Goal: Submit feedback/report problem

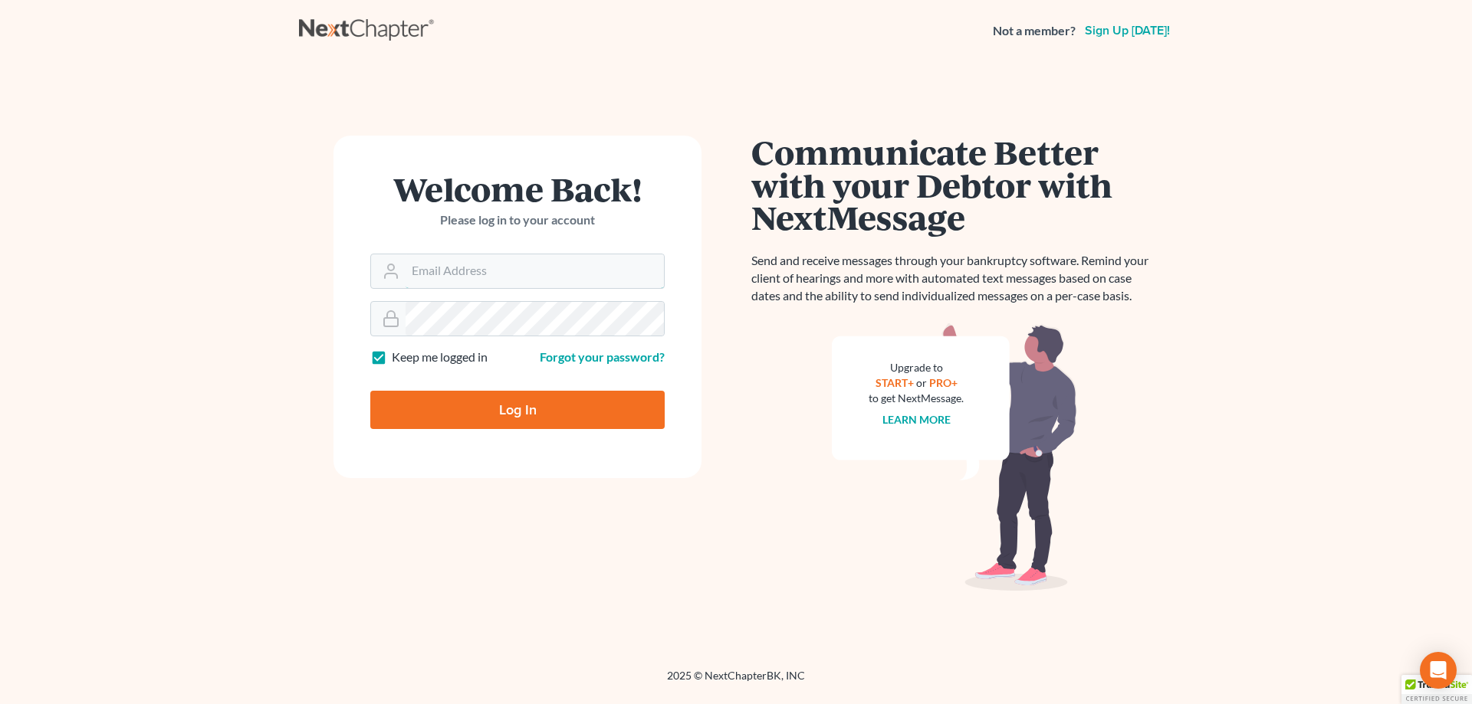
type input "[EMAIL_ADDRESS][DOMAIN_NAME]"
click at [608, 422] on input "Log In" at bounding box center [517, 410] width 294 height 38
type input "Thinking..."
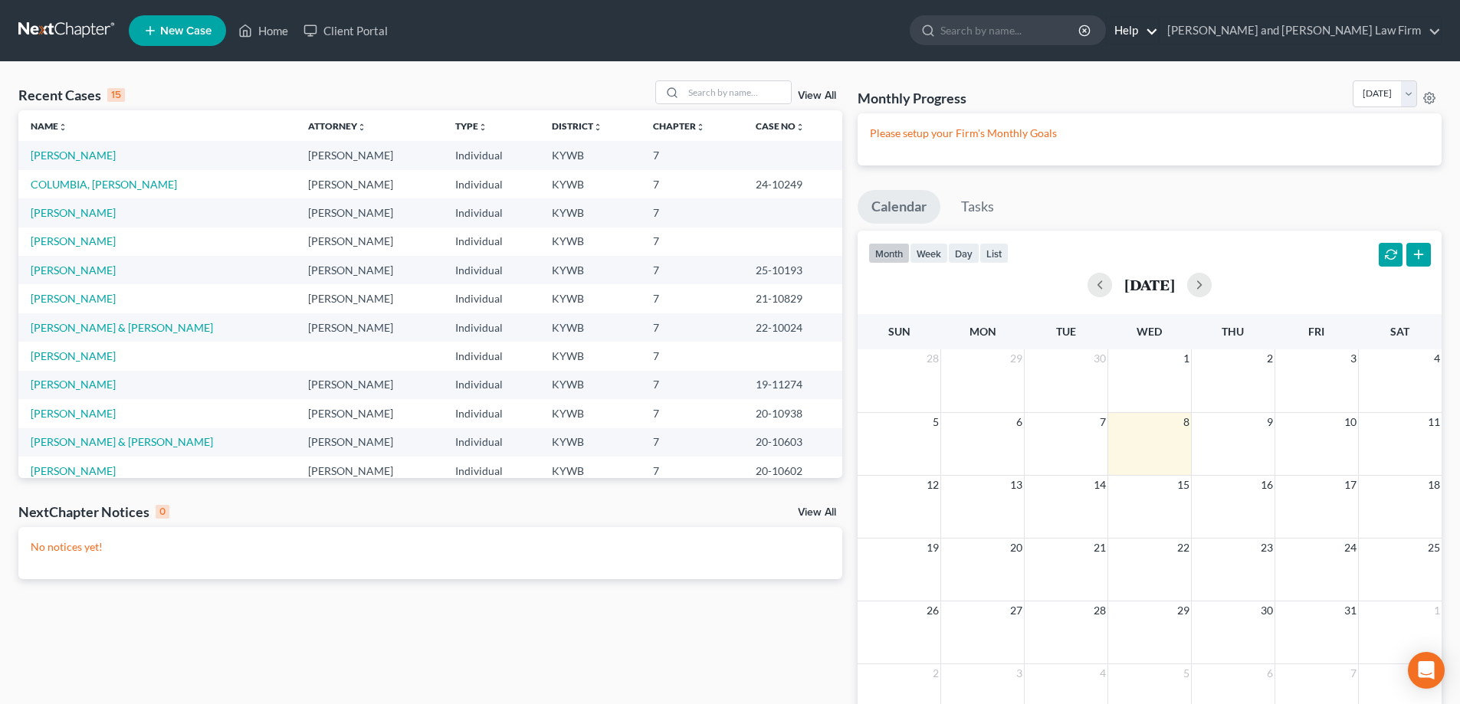
click at [1158, 36] on link "Help" at bounding box center [1132, 31] width 51 height 28
click at [1158, 62] on link "Help Center" at bounding box center [1097, 64] width 122 height 26
click at [1377, 32] on link "Gillenwater and Hampton Law Firm" at bounding box center [1300, 31] width 281 height 28
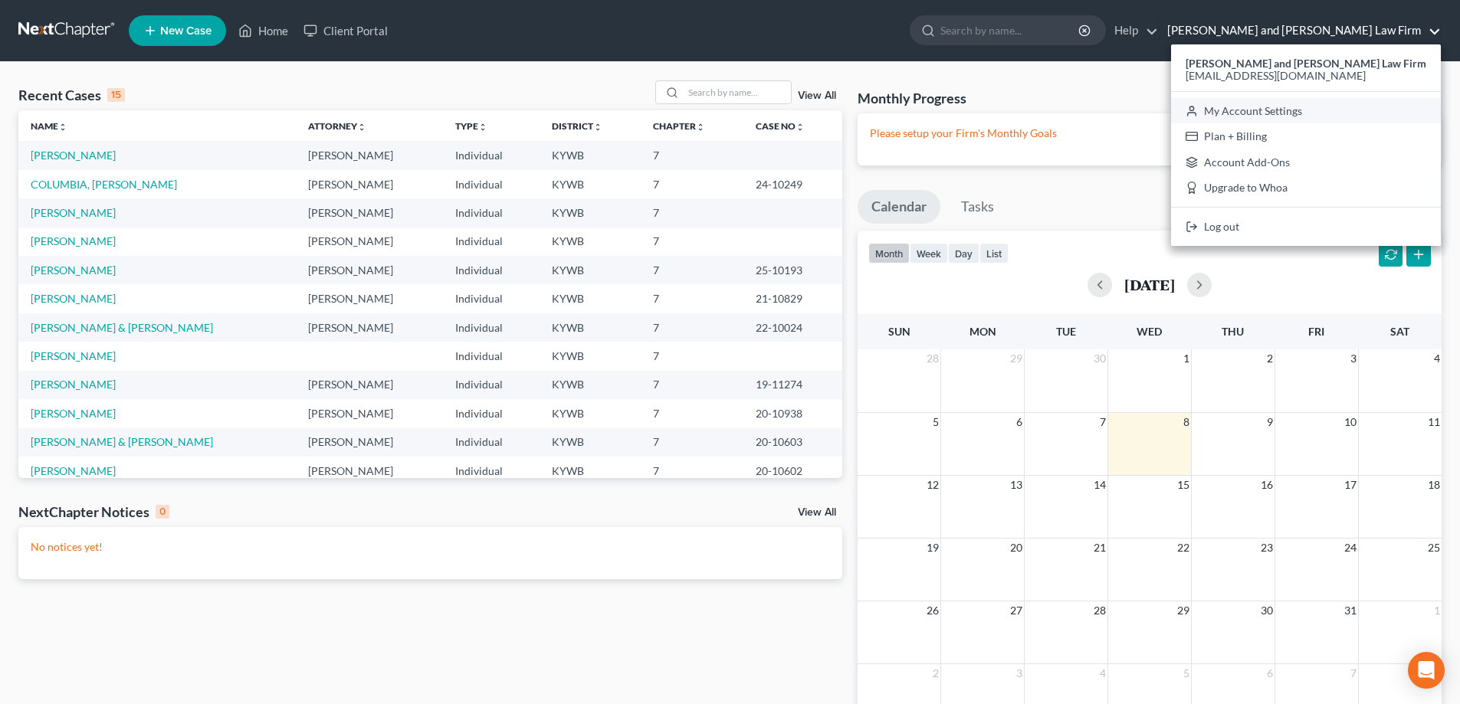
click at [1355, 111] on link "My Account Settings" at bounding box center [1306, 111] width 270 height 26
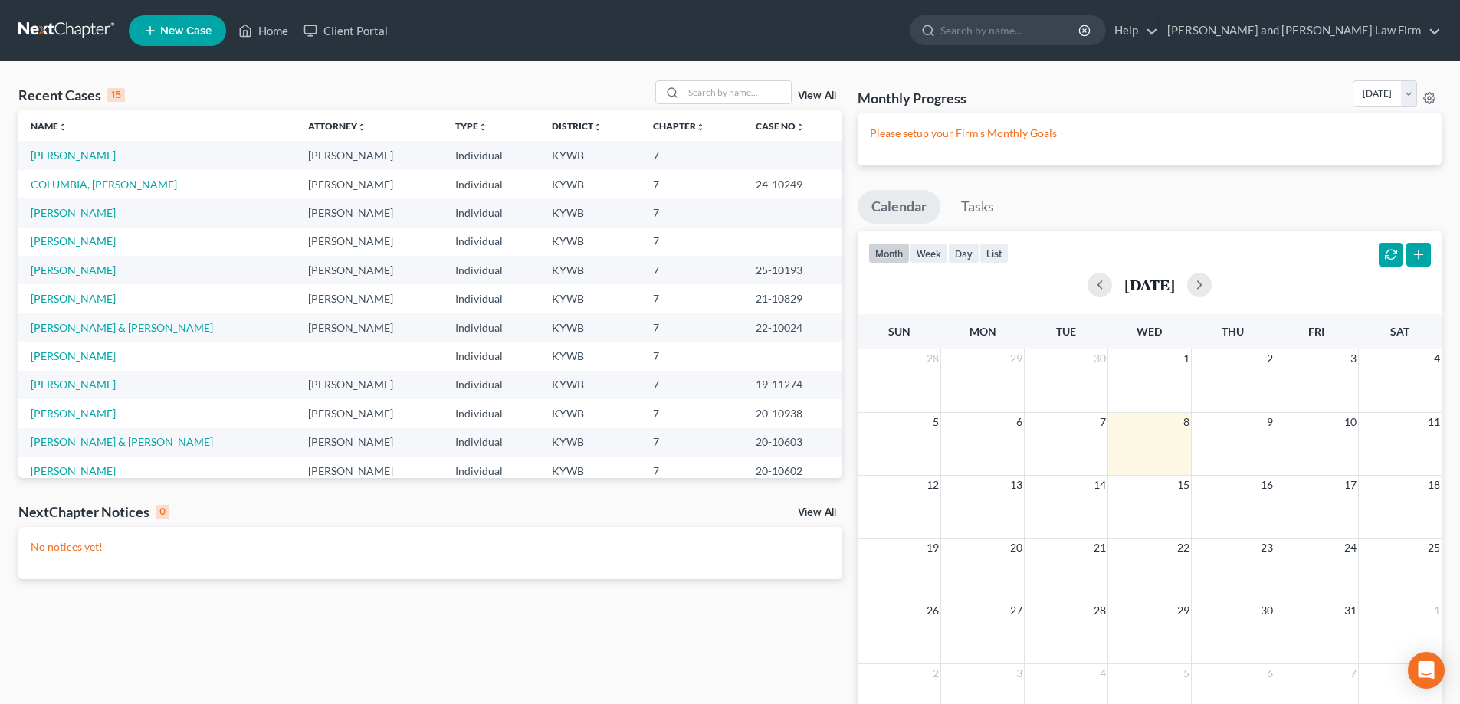
select select "33"
select select "23"
select select "18"
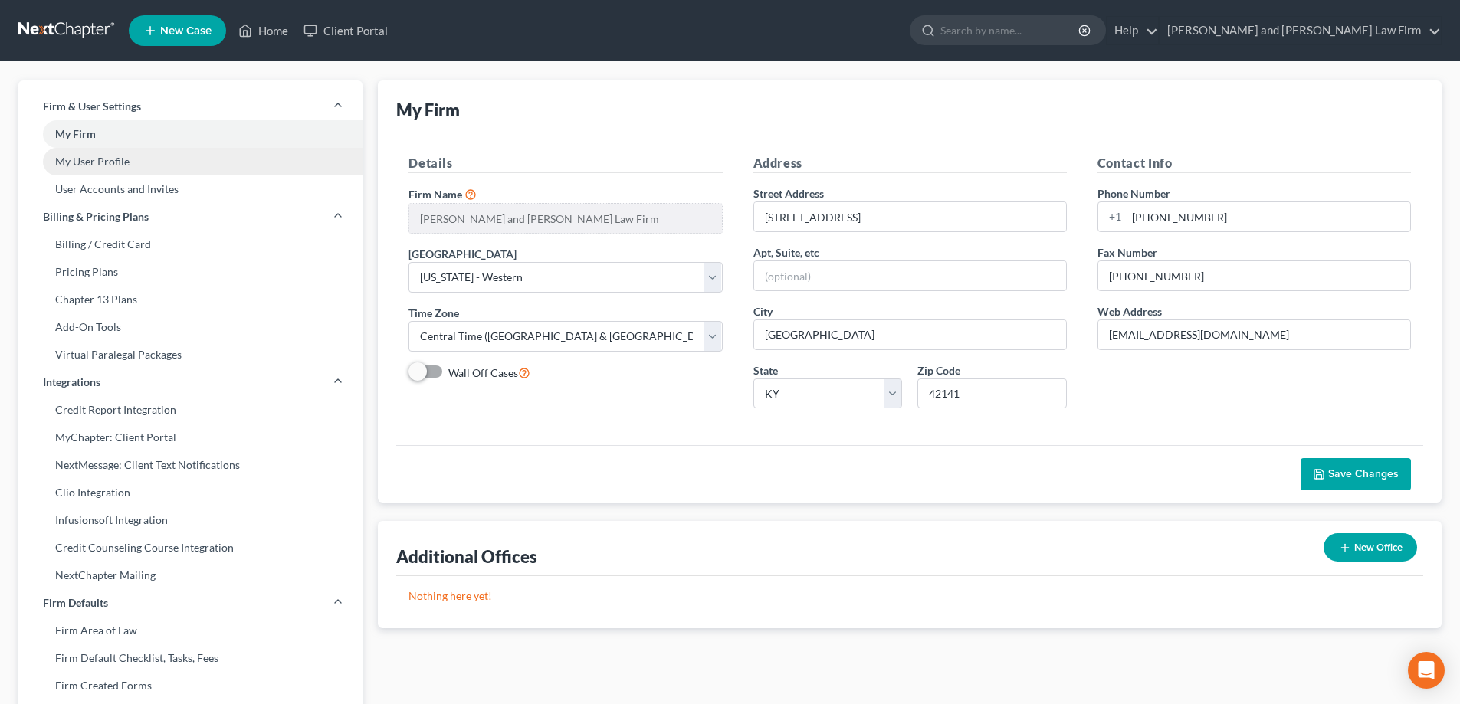
click at [98, 168] on link "My User Profile" at bounding box center [190, 162] width 344 height 28
select select "18"
select select "33"
select select "attorney"
select select "0"
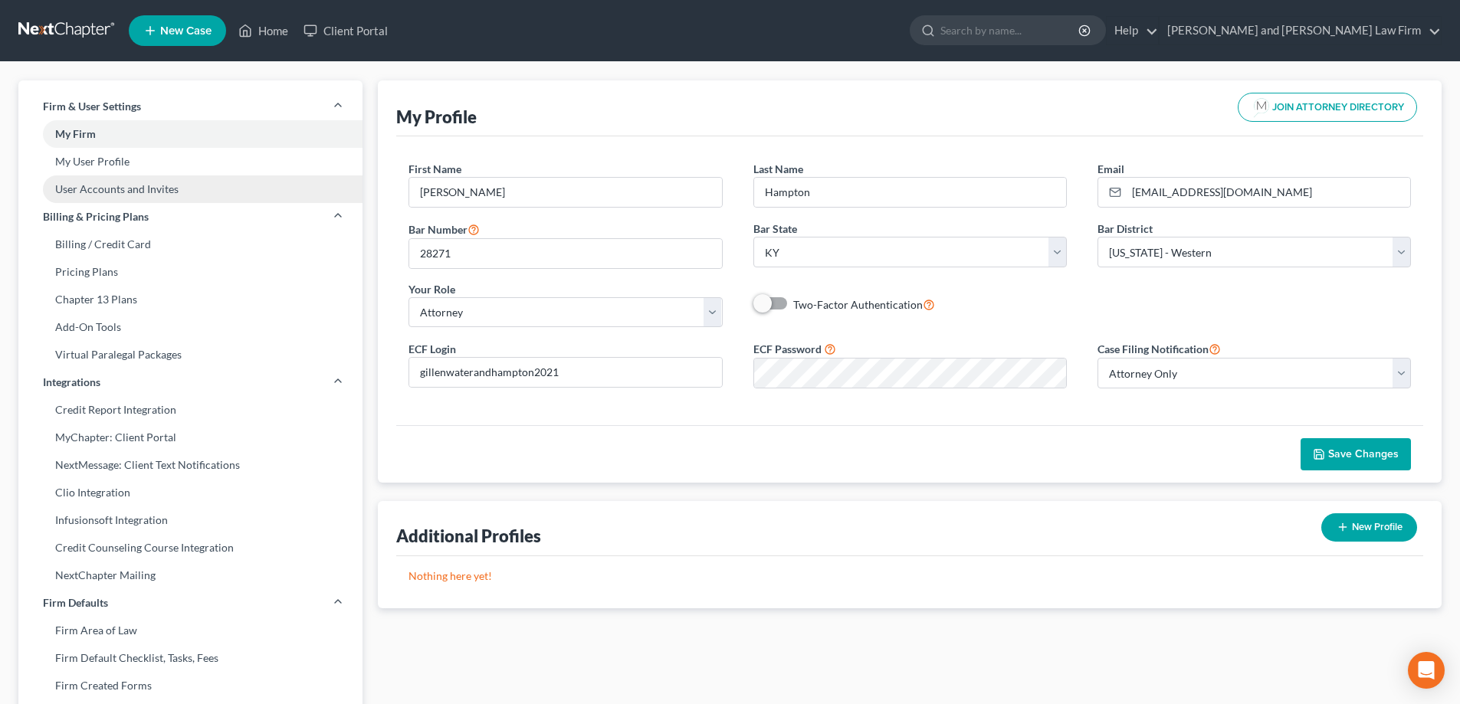
click at [89, 187] on link "User Accounts and Invites" at bounding box center [190, 190] width 344 height 28
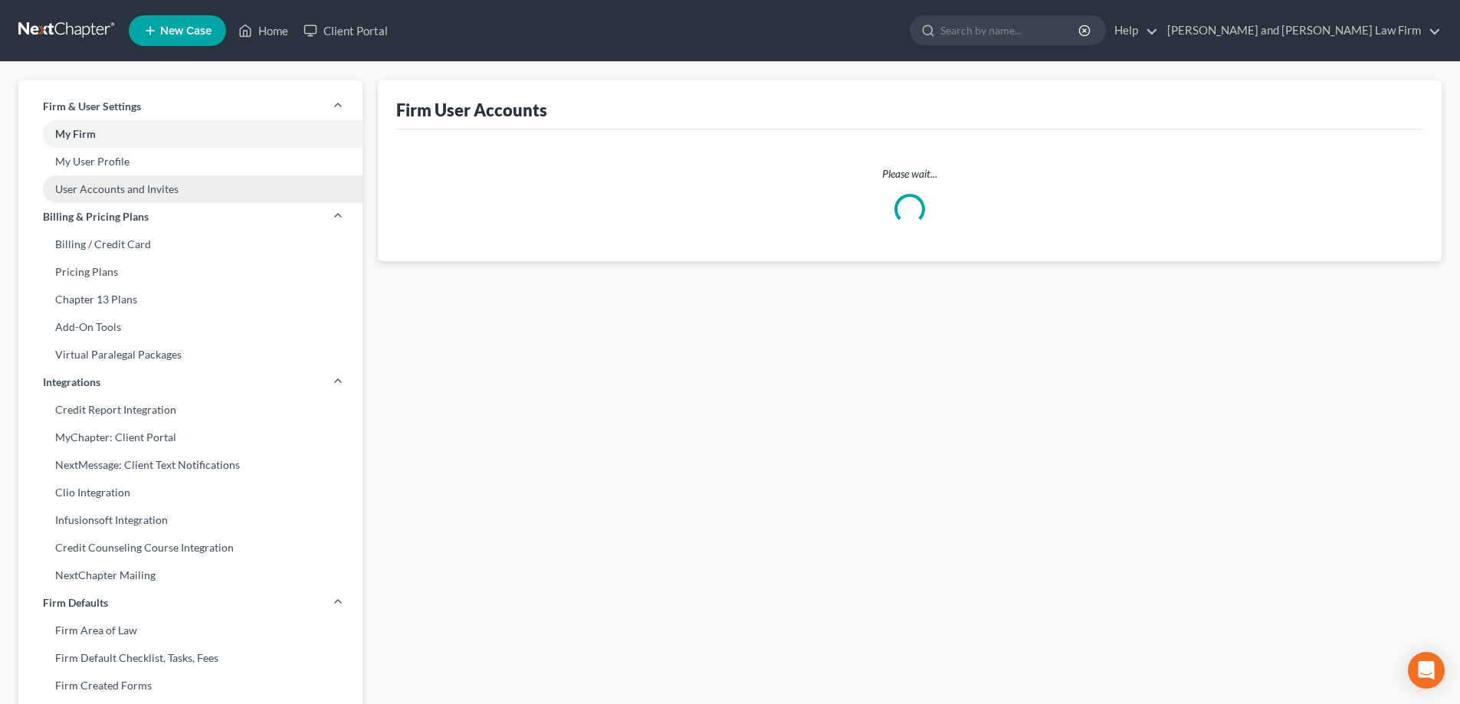
select select "0"
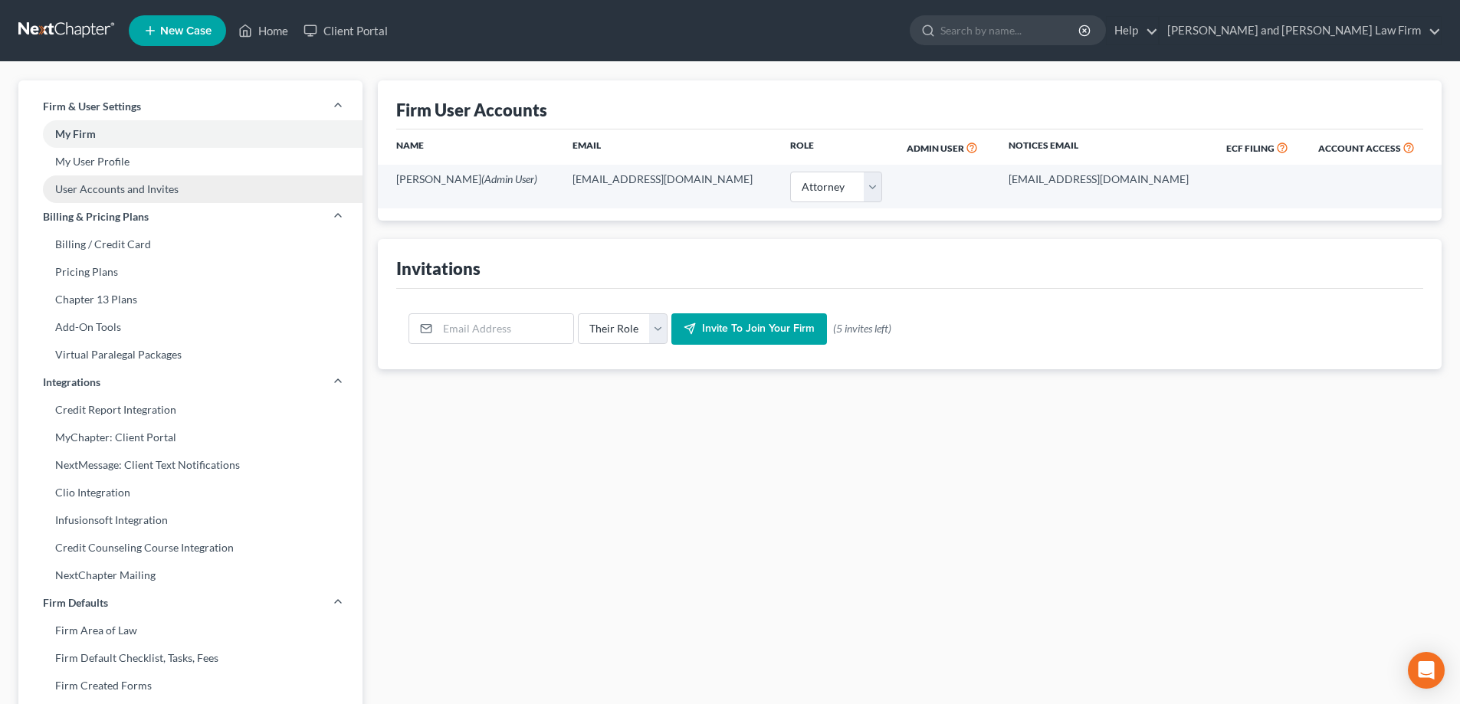
click at [90, 194] on link "User Accounts and Invites" at bounding box center [190, 190] width 344 height 28
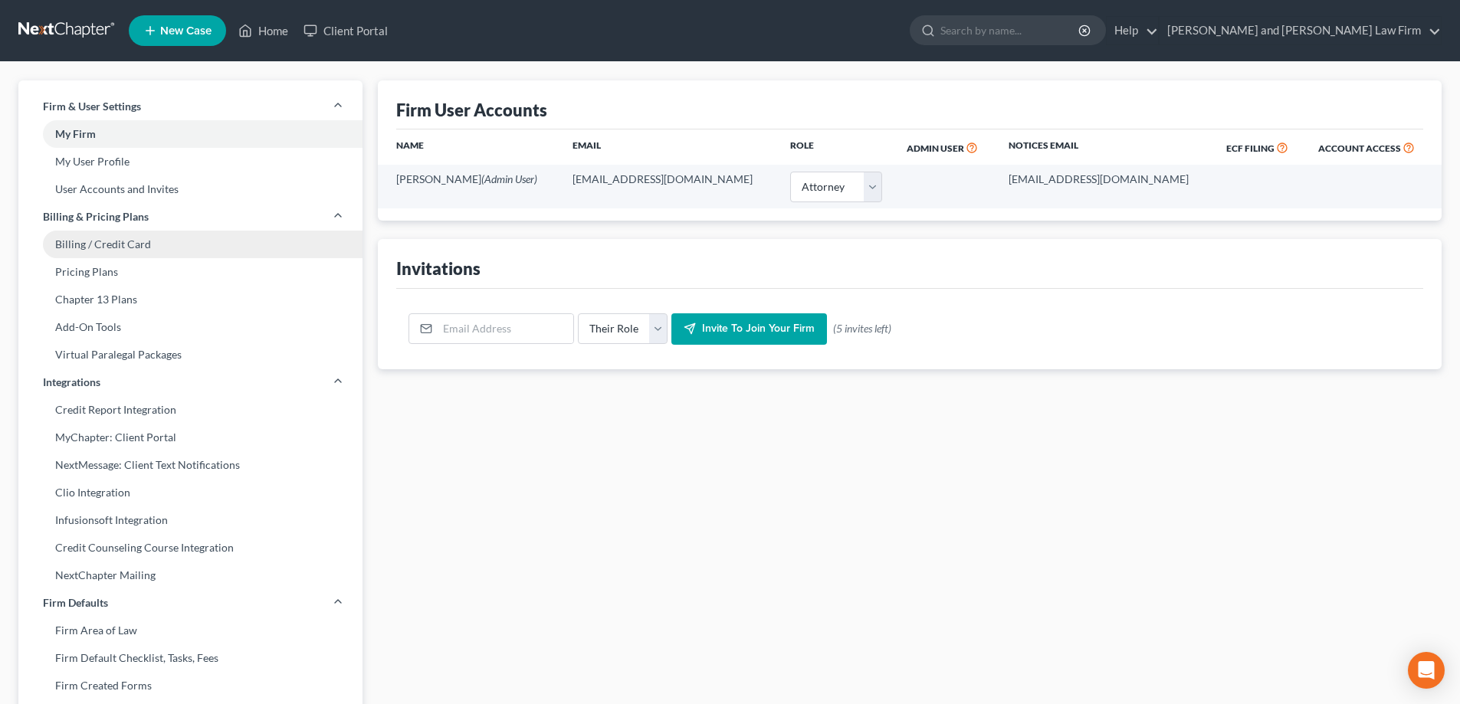
click at [92, 238] on link "Billing / Credit Card" at bounding box center [190, 245] width 344 height 28
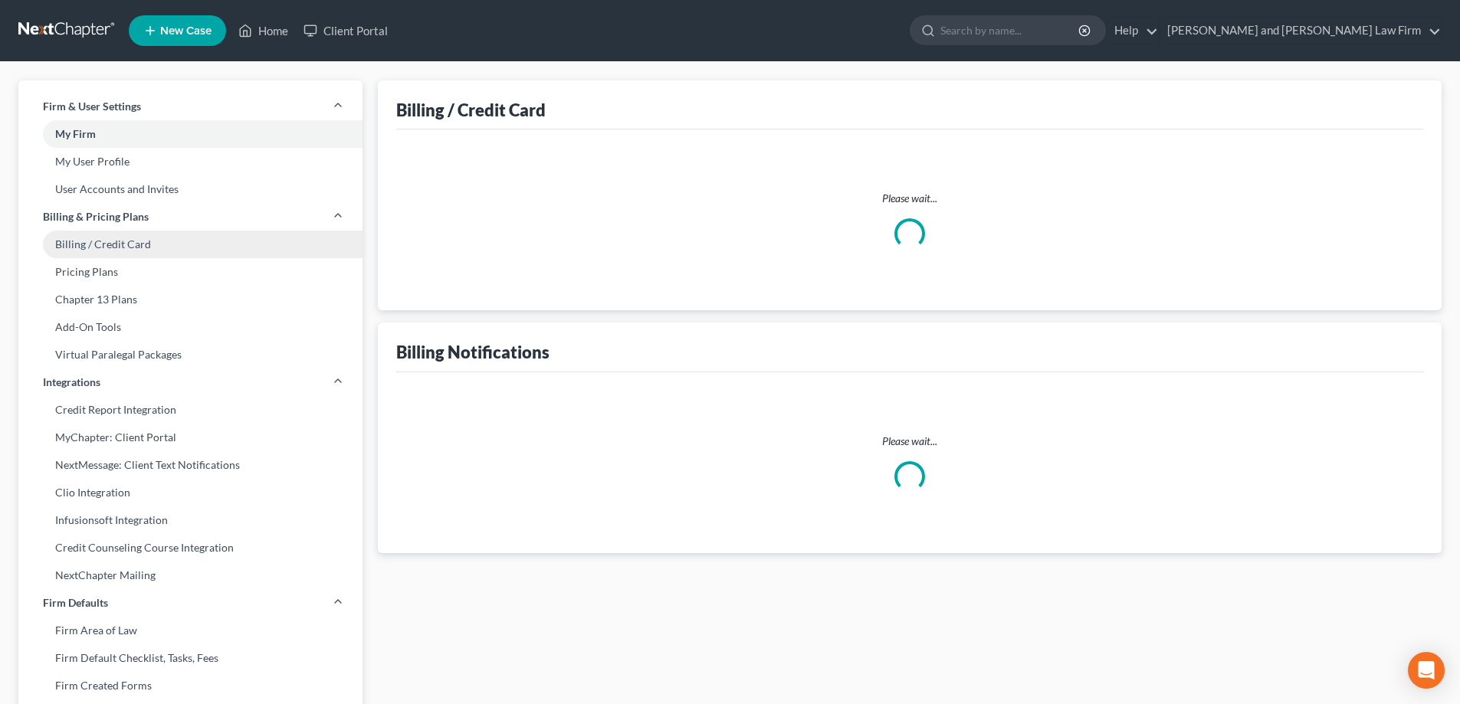
select select "18"
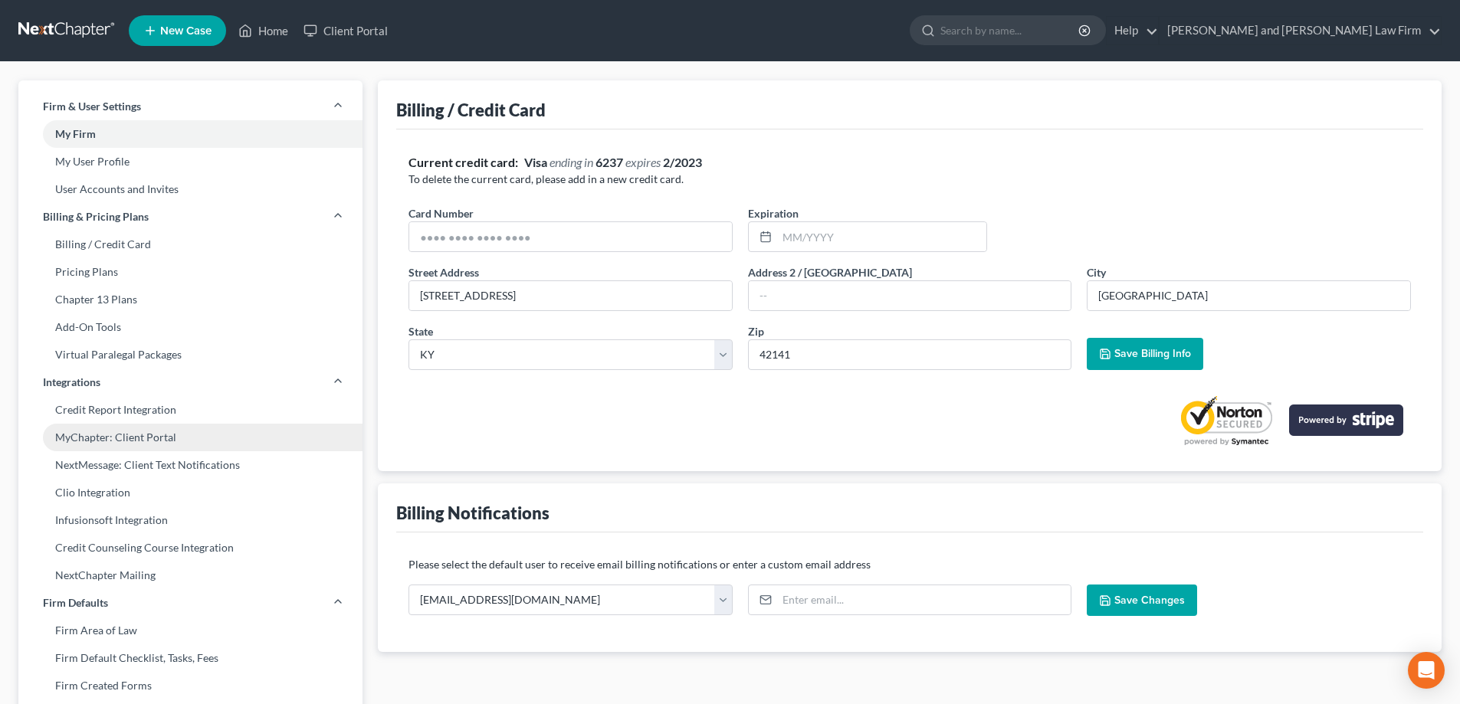
click at [101, 438] on link "MyChapter: Client Portal" at bounding box center [190, 438] width 344 height 28
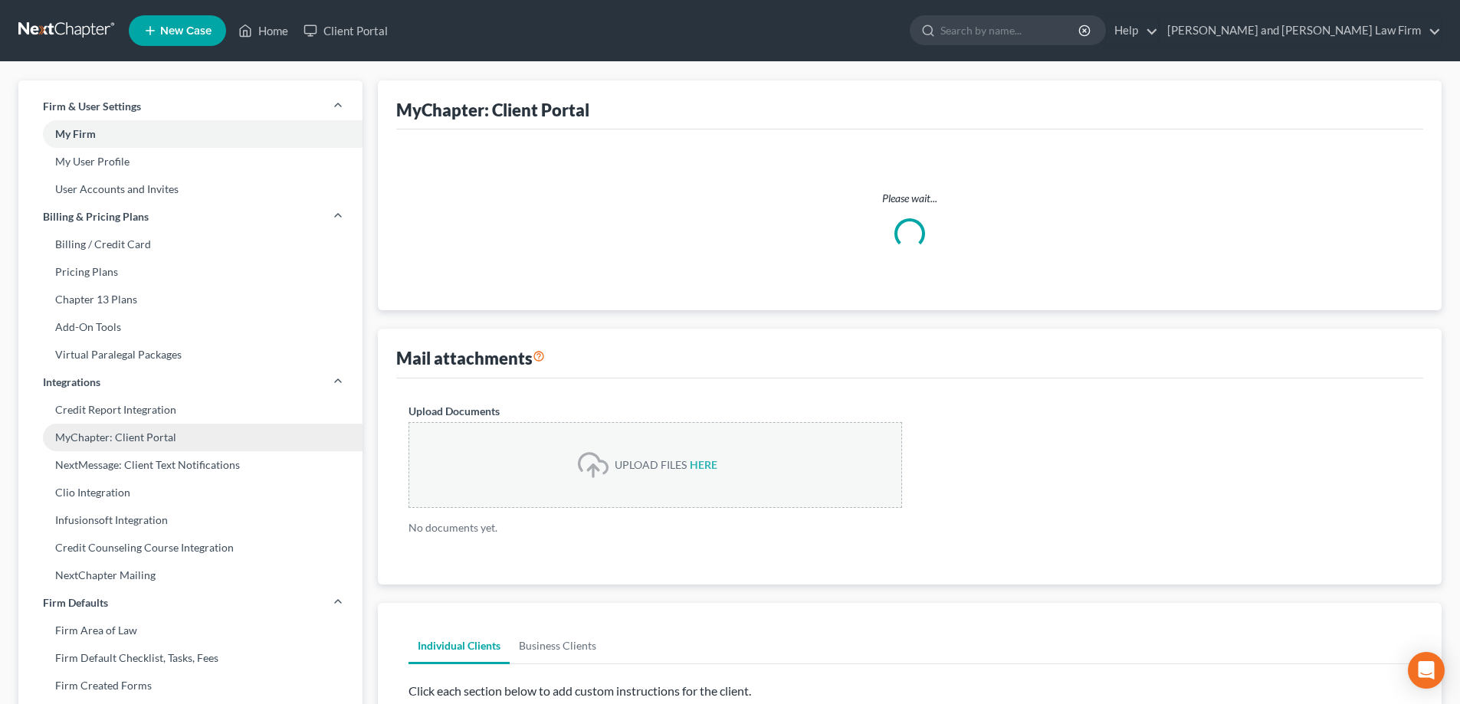
select select
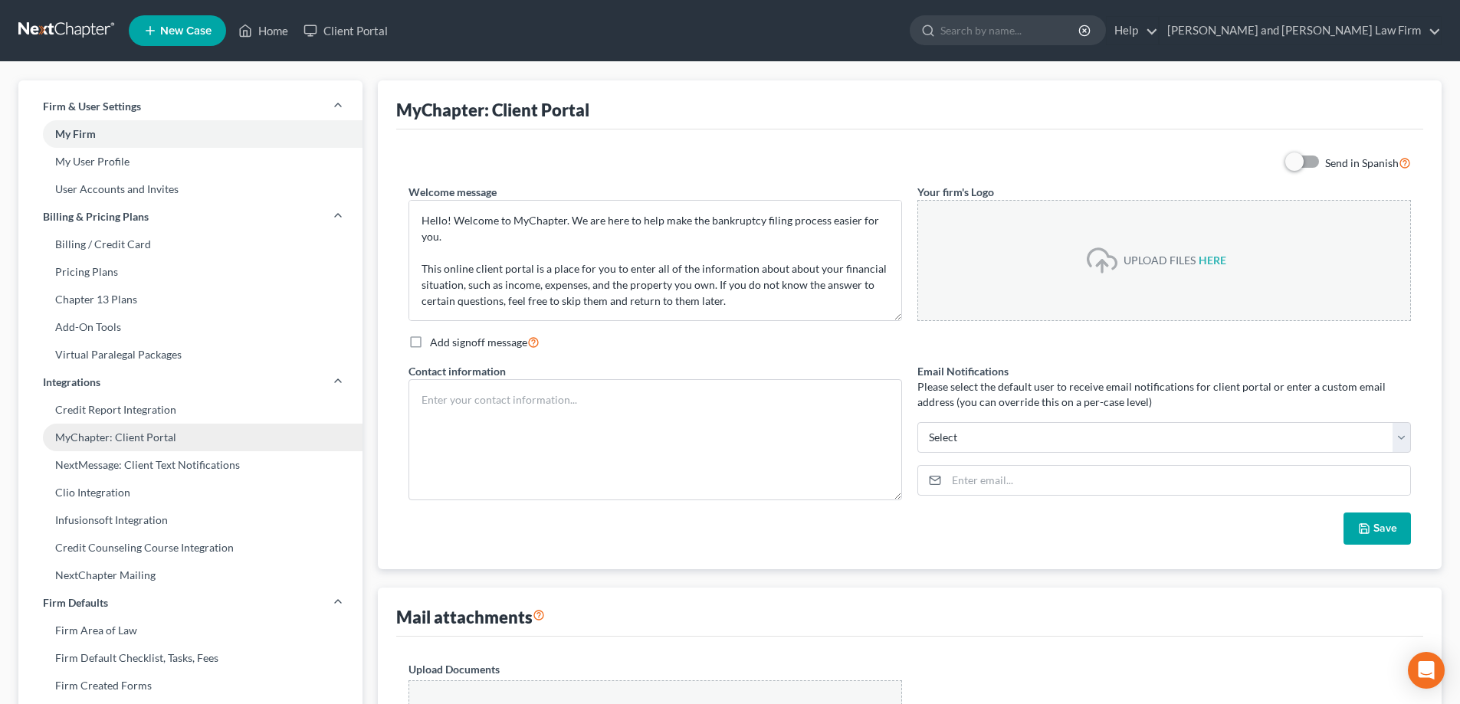
scroll to position [77, 0]
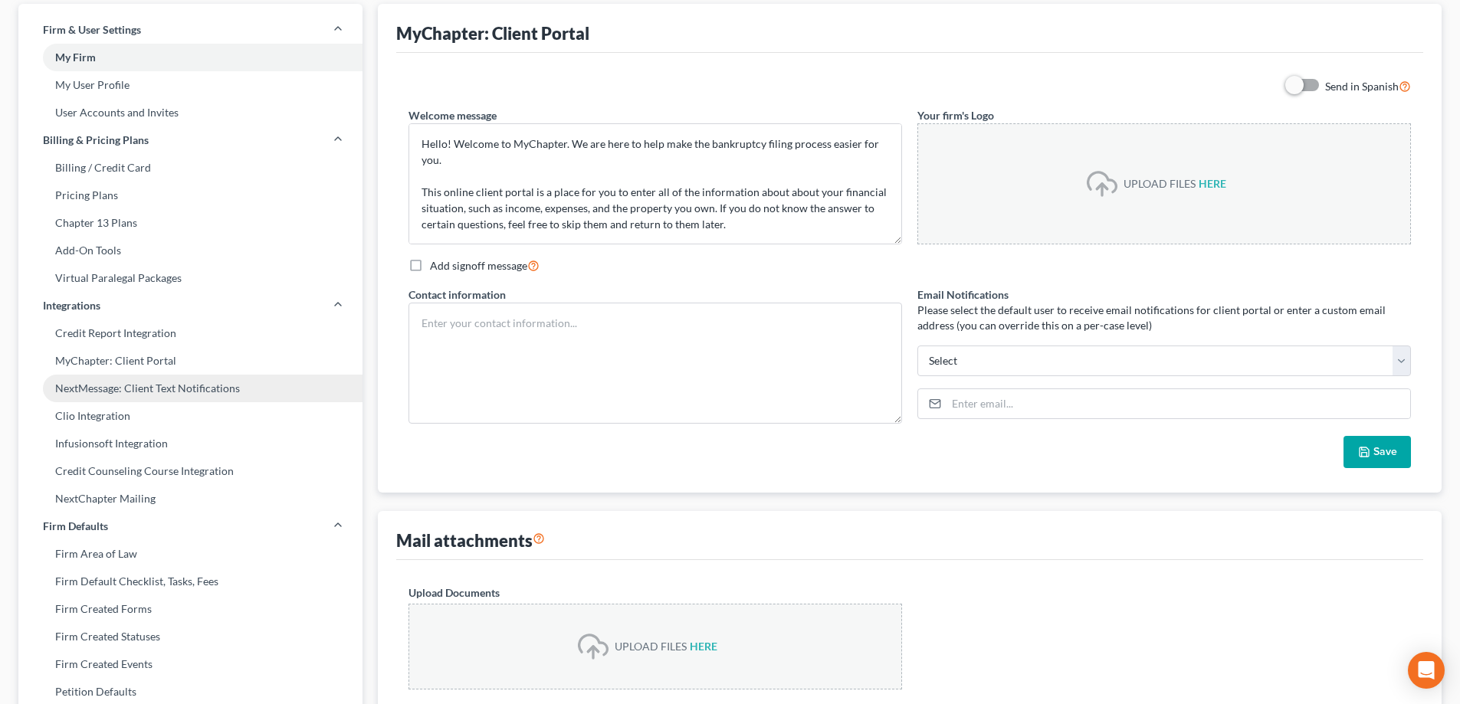
click at [113, 387] on link "NextMessage: Client Text Notifications" at bounding box center [190, 389] width 344 height 28
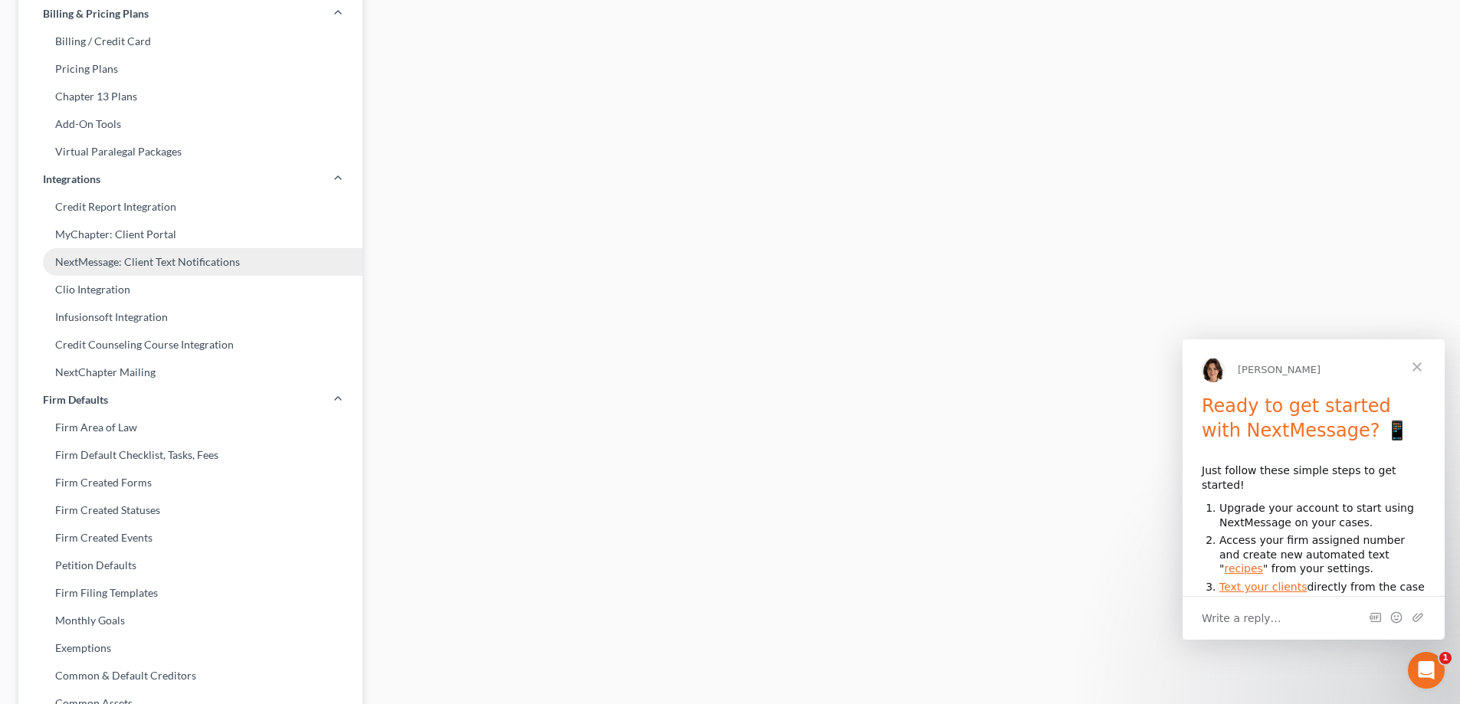
scroll to position [307, 0]
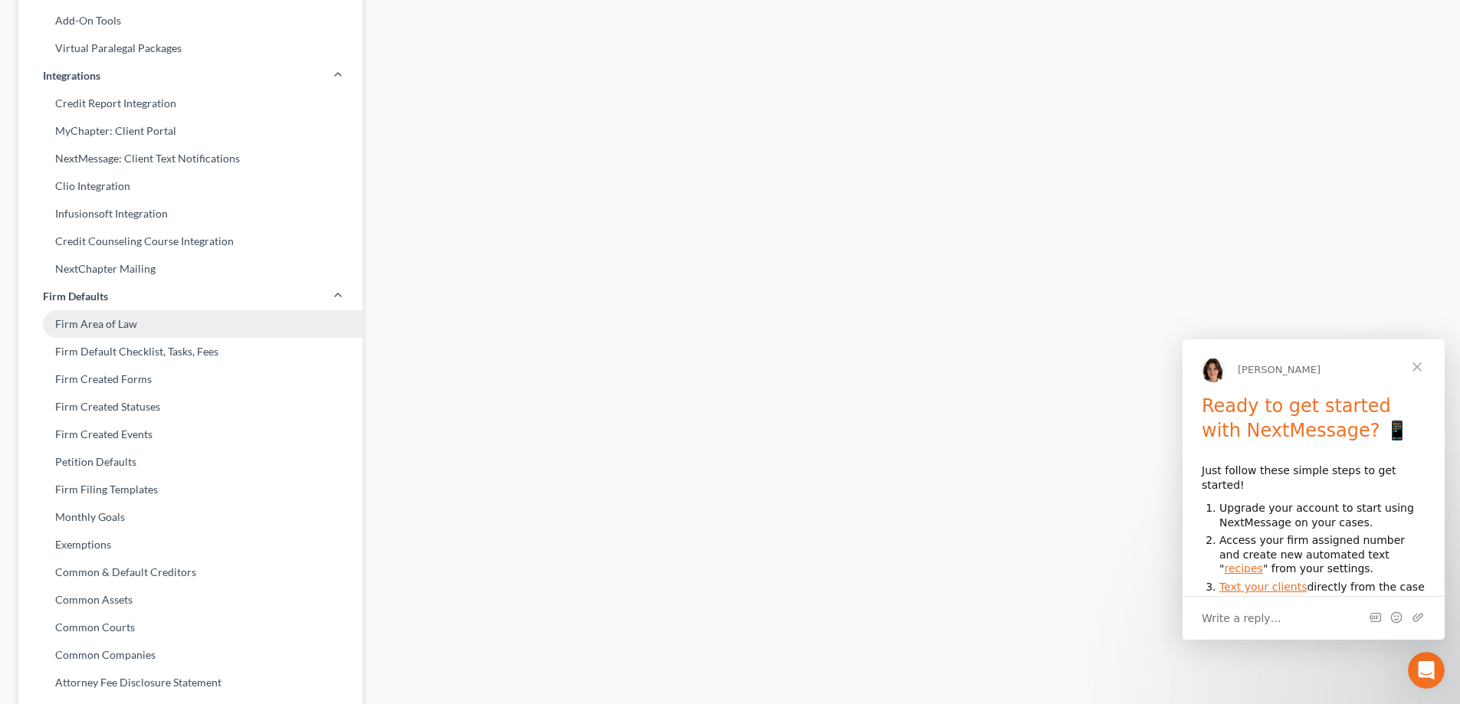
click at [119, 332] on link "Firm Area of Law" at bounding box center [190, 324] width 344 height 28
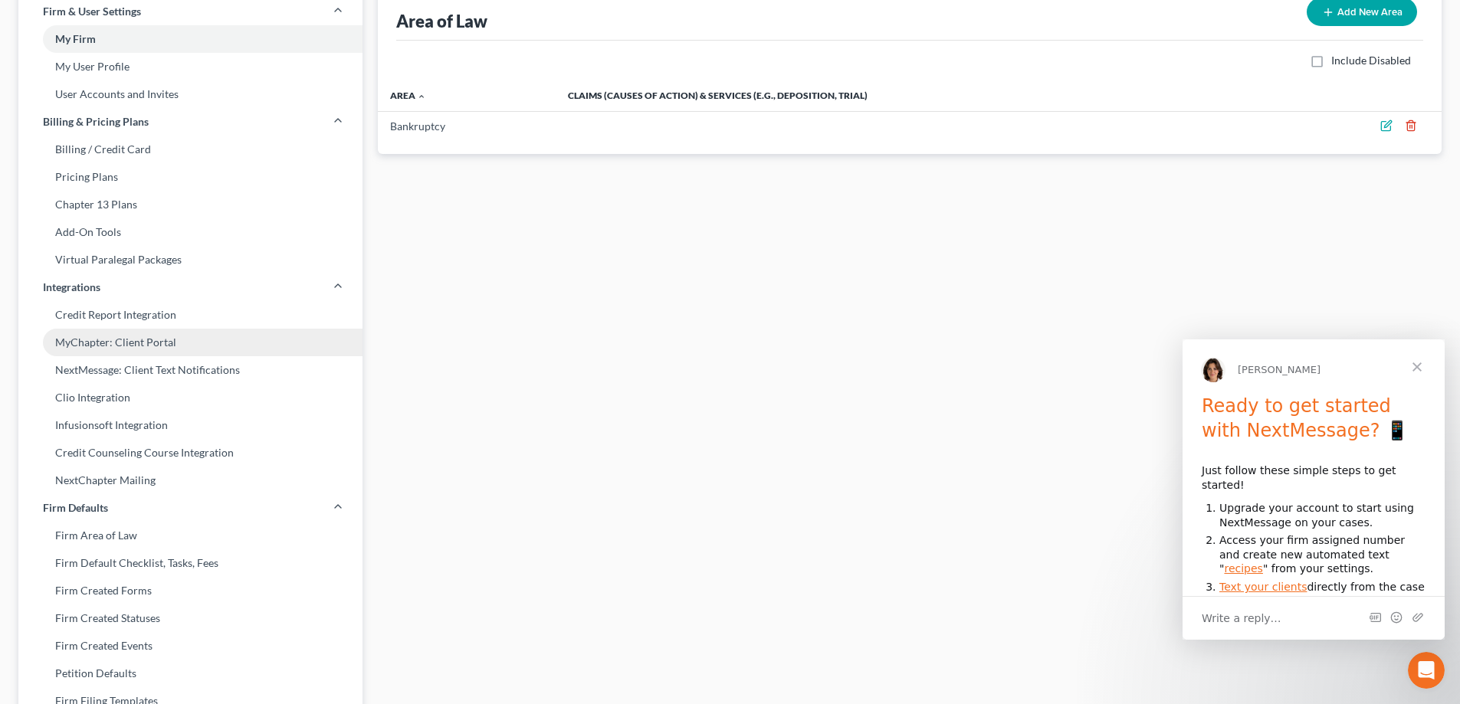
scroll to position [153, 0]
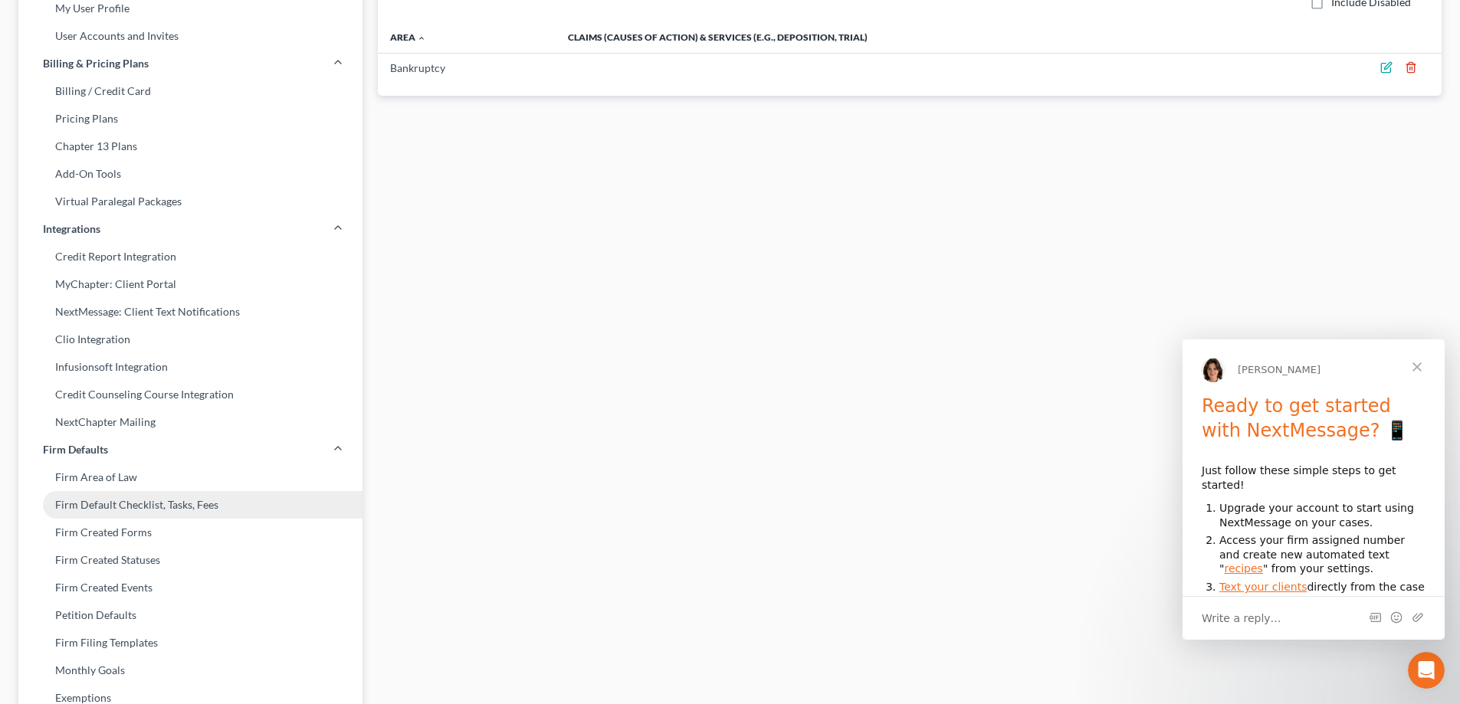
click at [150, 496] on link "Firm Default Checklist, Tasks, Fees" at bounding box center [190, 505] width 344 height 28
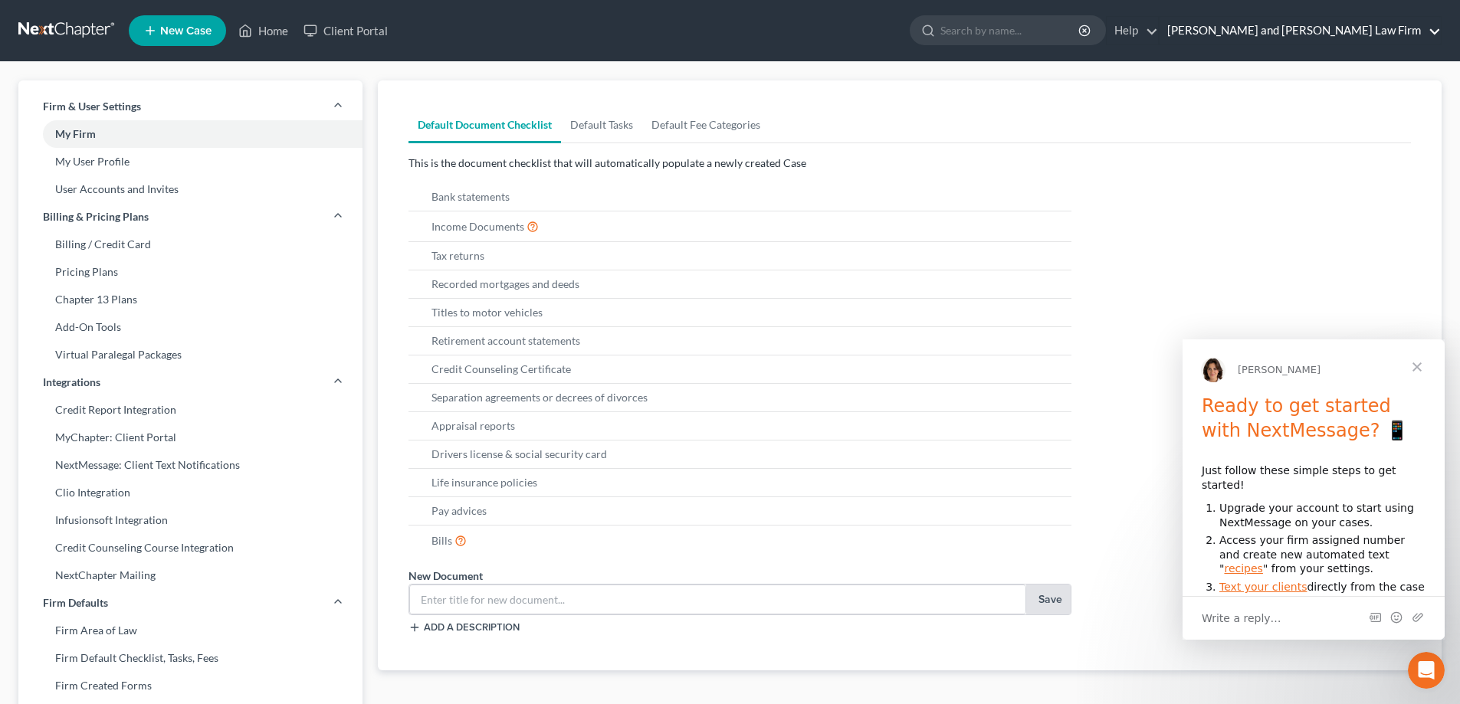
click at [1281, 31] on link "Gillenwater and Hampton Law Firm" at bounding box center [1300, 31] width 281 height 28
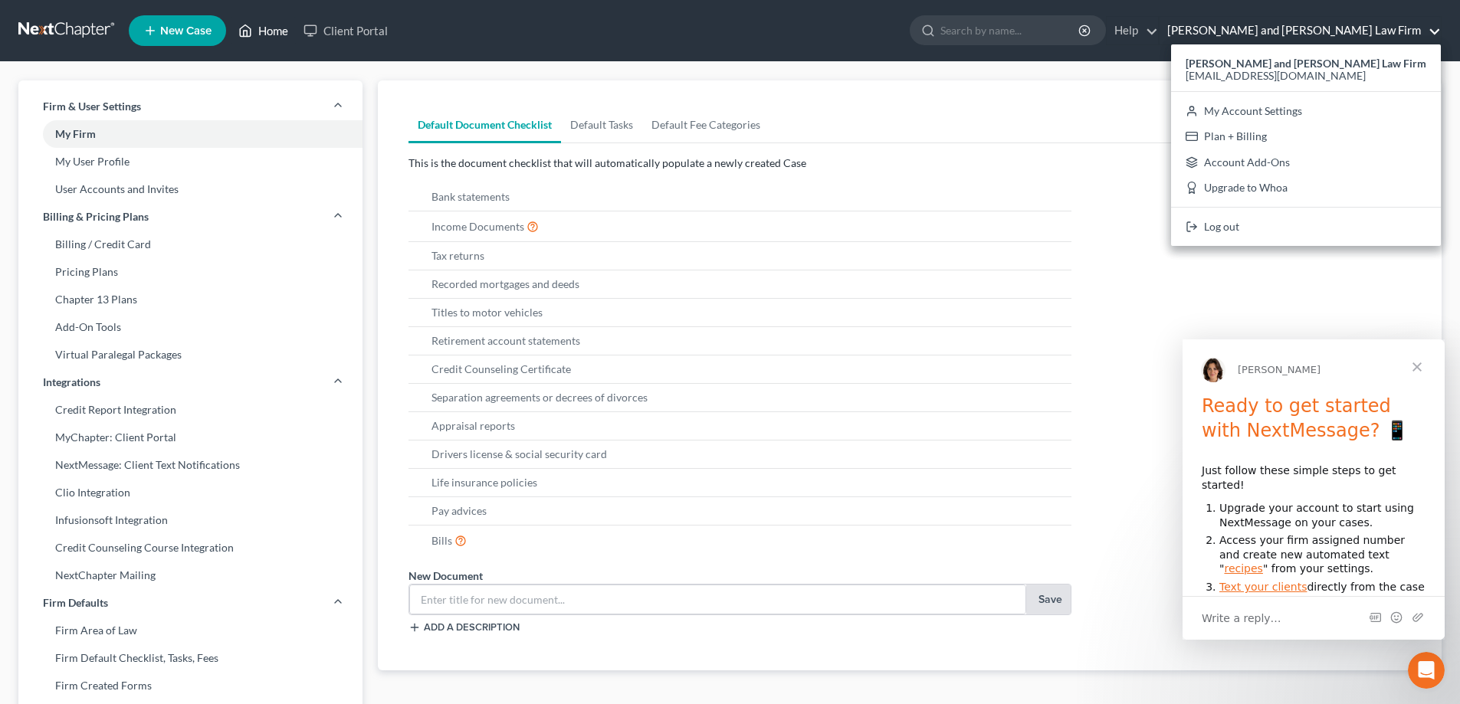
click at [252, 28] on icon at bounding box center [245, 30] width 14 height 18
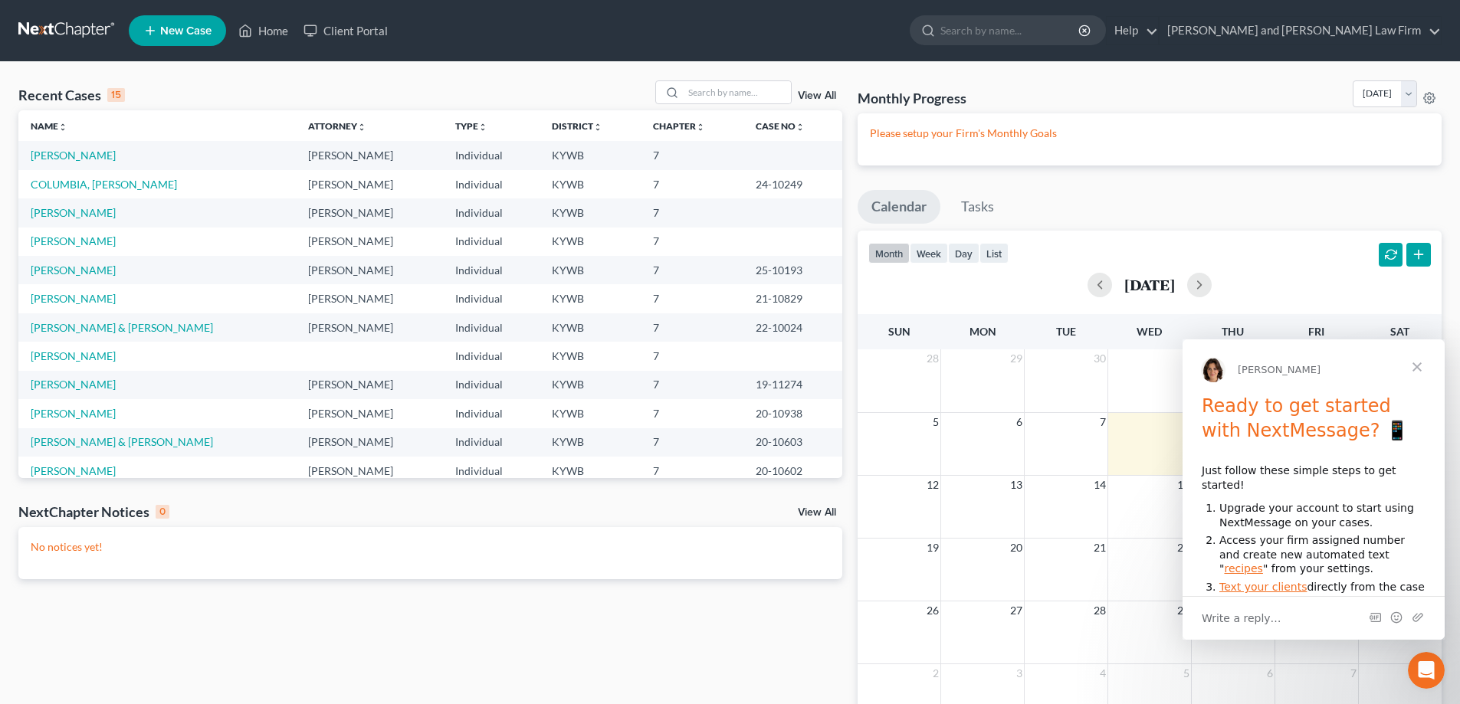
click at [1420, 369] on span "Close" at bounding box center [1417, 367] width 55 height 55
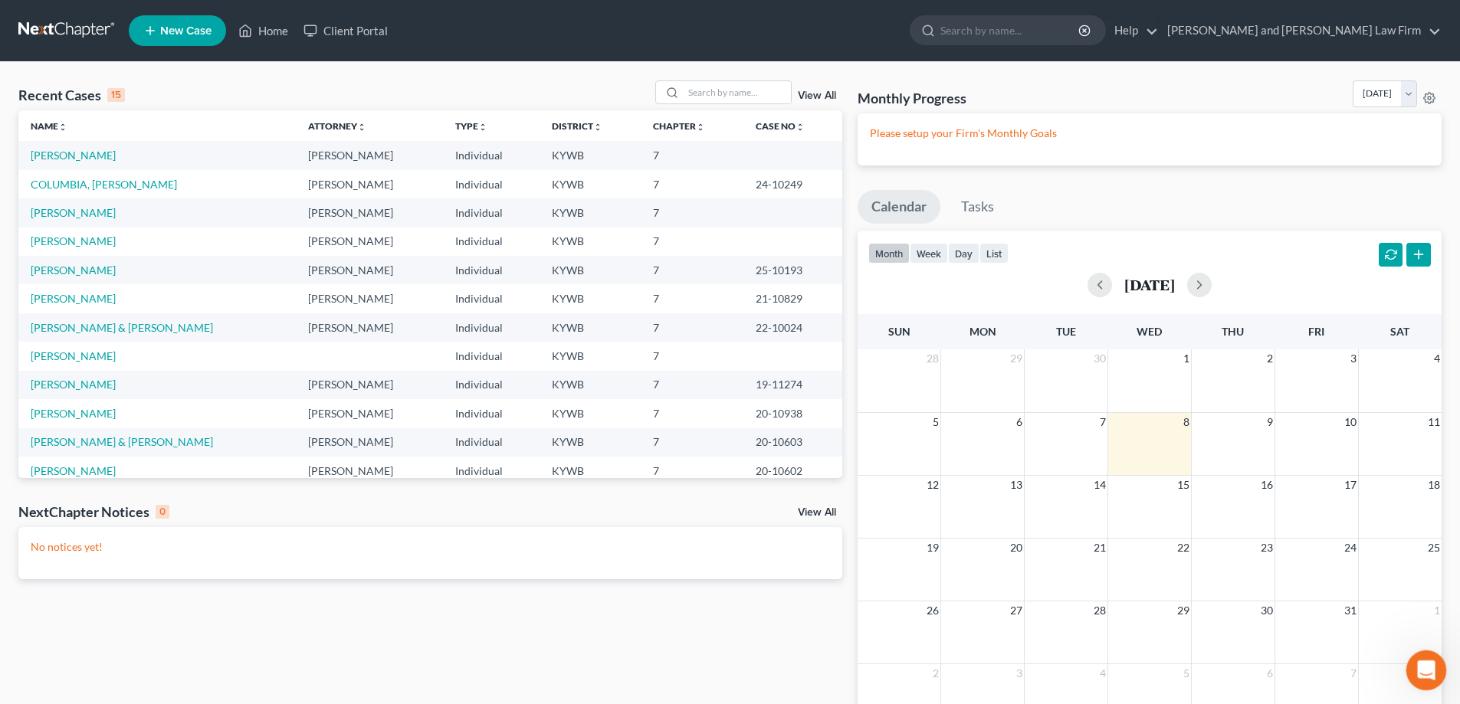
click at [1420, 680] on div "Open Intercom Messenger" at bounding box center [1424, 668] width 51 height 51
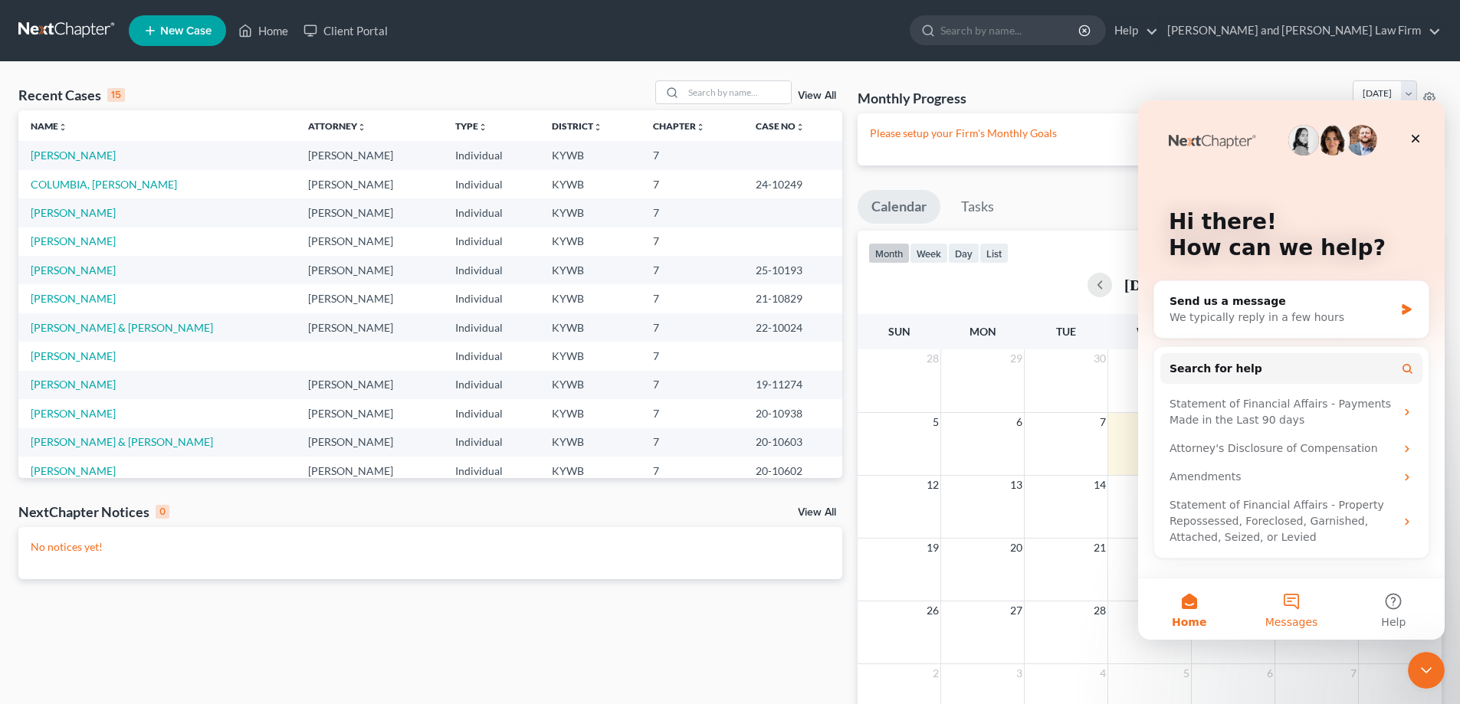
click at [1286, 614] on button "Messages" at bounding box center [1291, 609] width 102 height 61
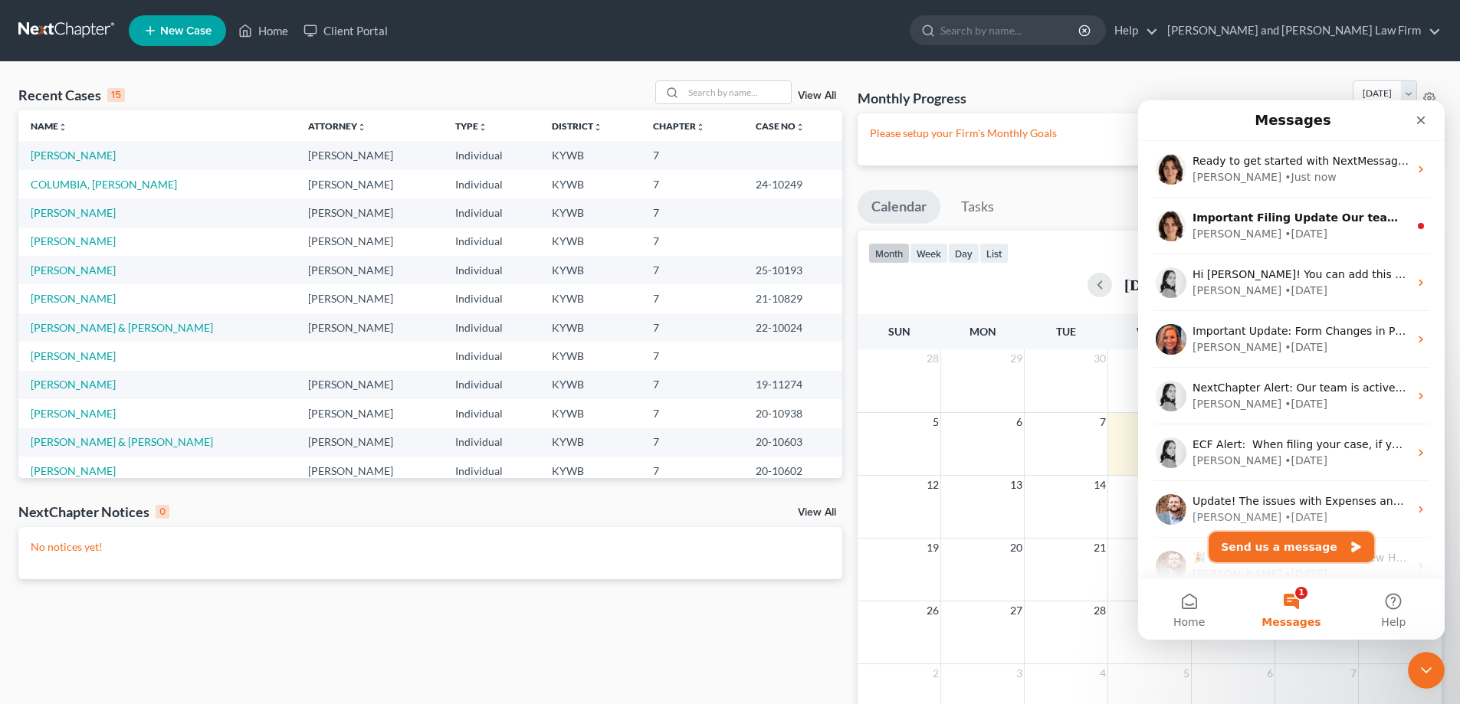
click at [1286, 550] on button "Send us a message" at bounding box center [1292, 547] width 166 height 31
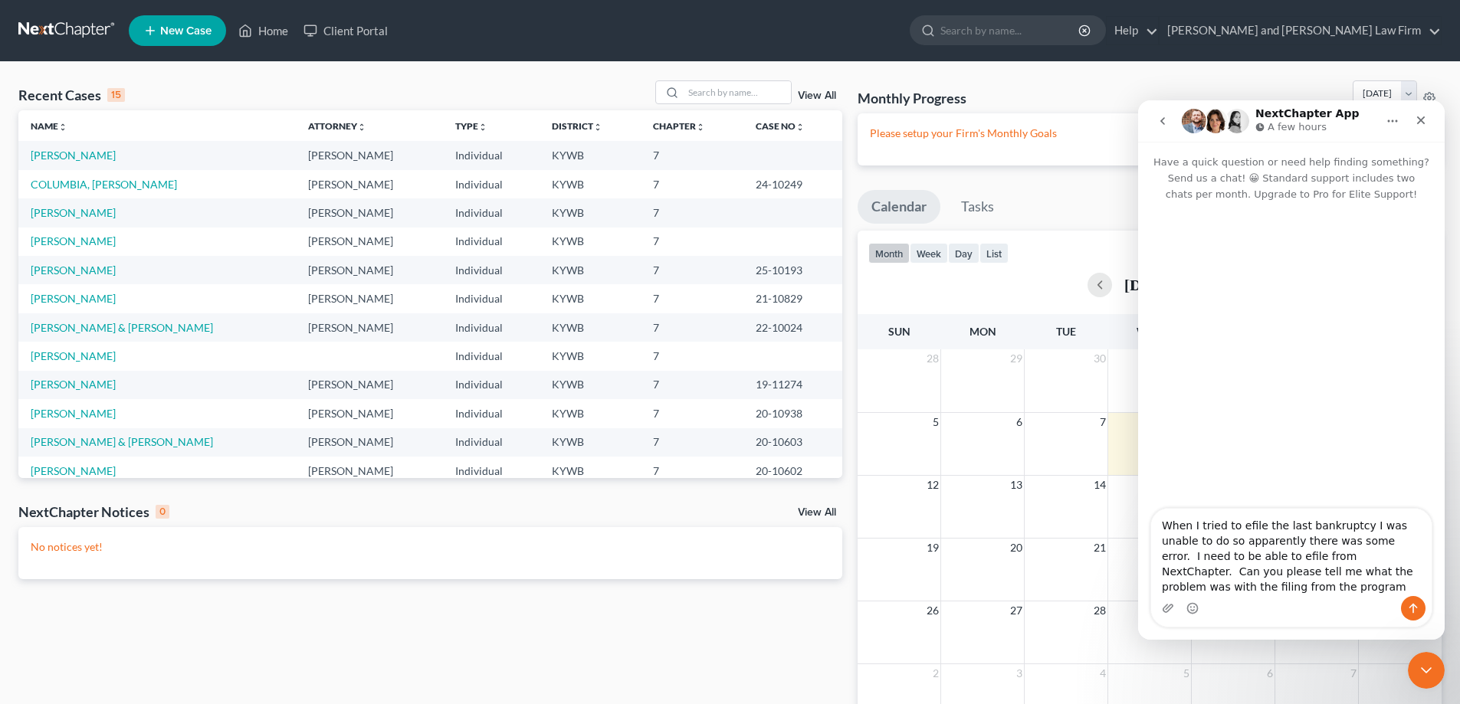
type textarea "When I tried to efile the last bankruptcy I was unable to do so apparently ther…"
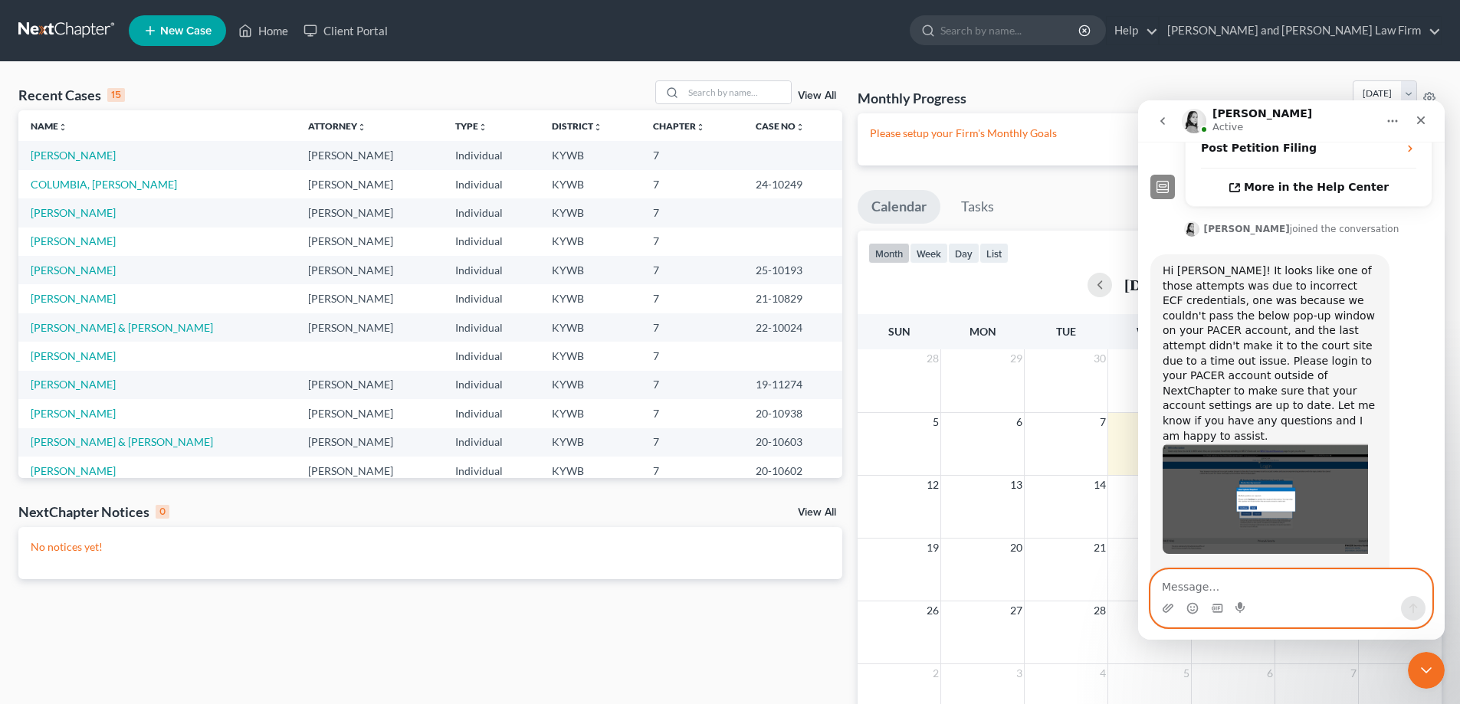
scroll to position [458, 0]
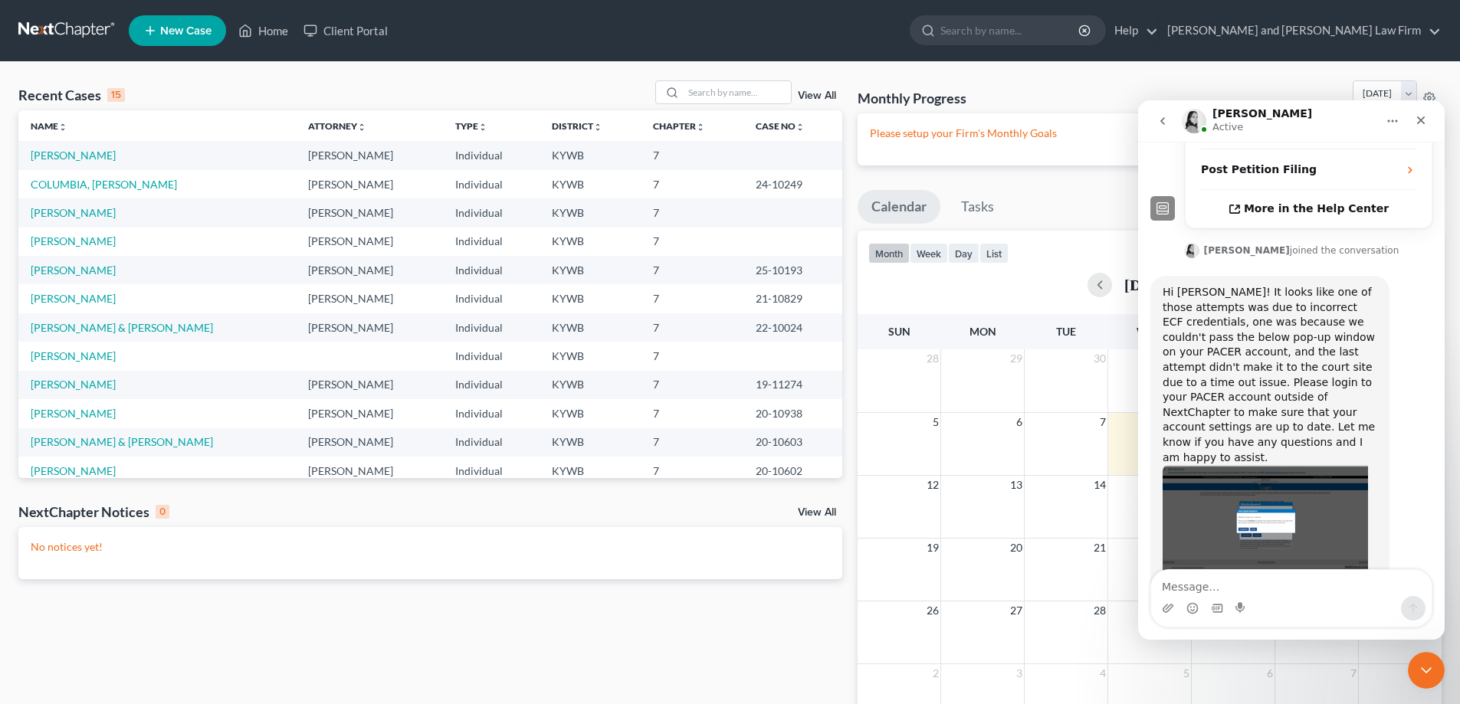
click at [1269, 465] on img "Lindsey says…" at bounding box center [1265, 520] width 205 height 110
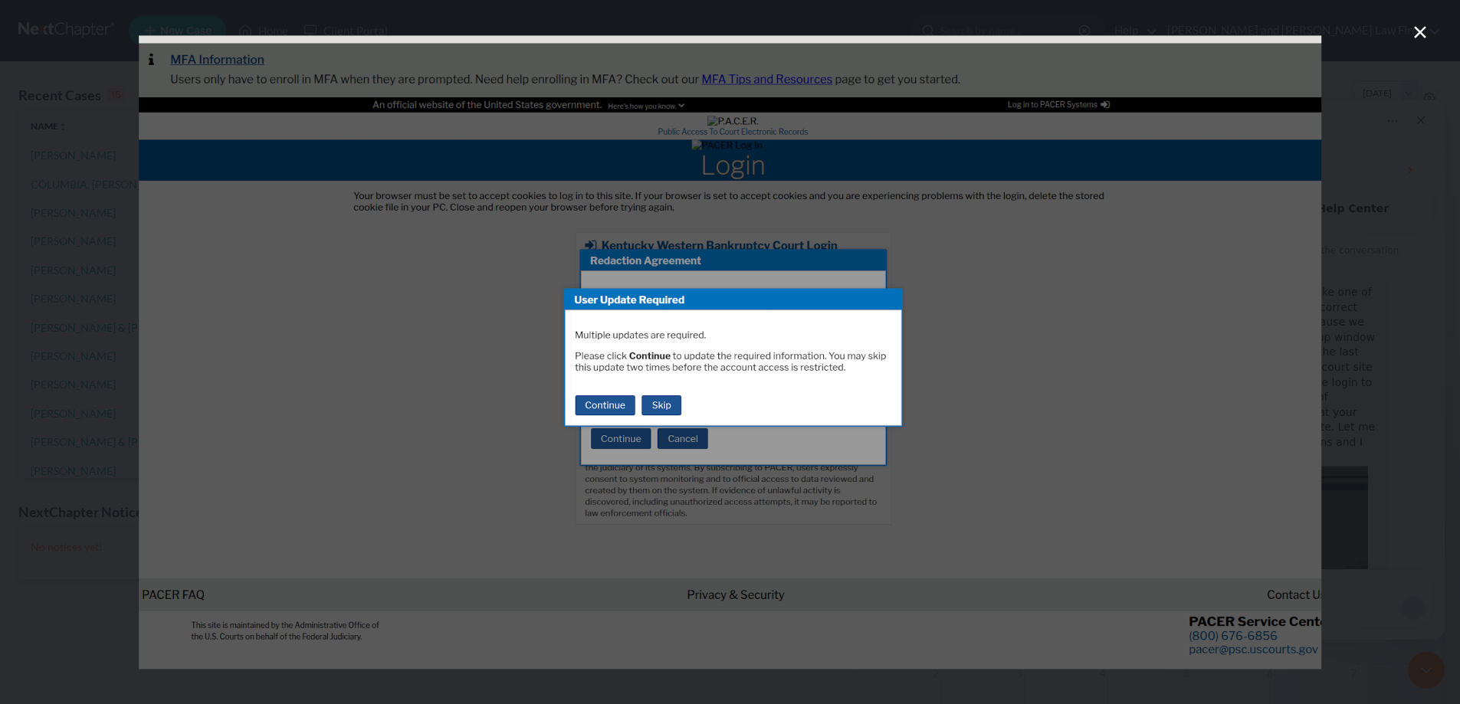
scroll to position [0, 0]
click at [614, 409] on img "Close" at bounding box center [730, 352] width 1183 height 634
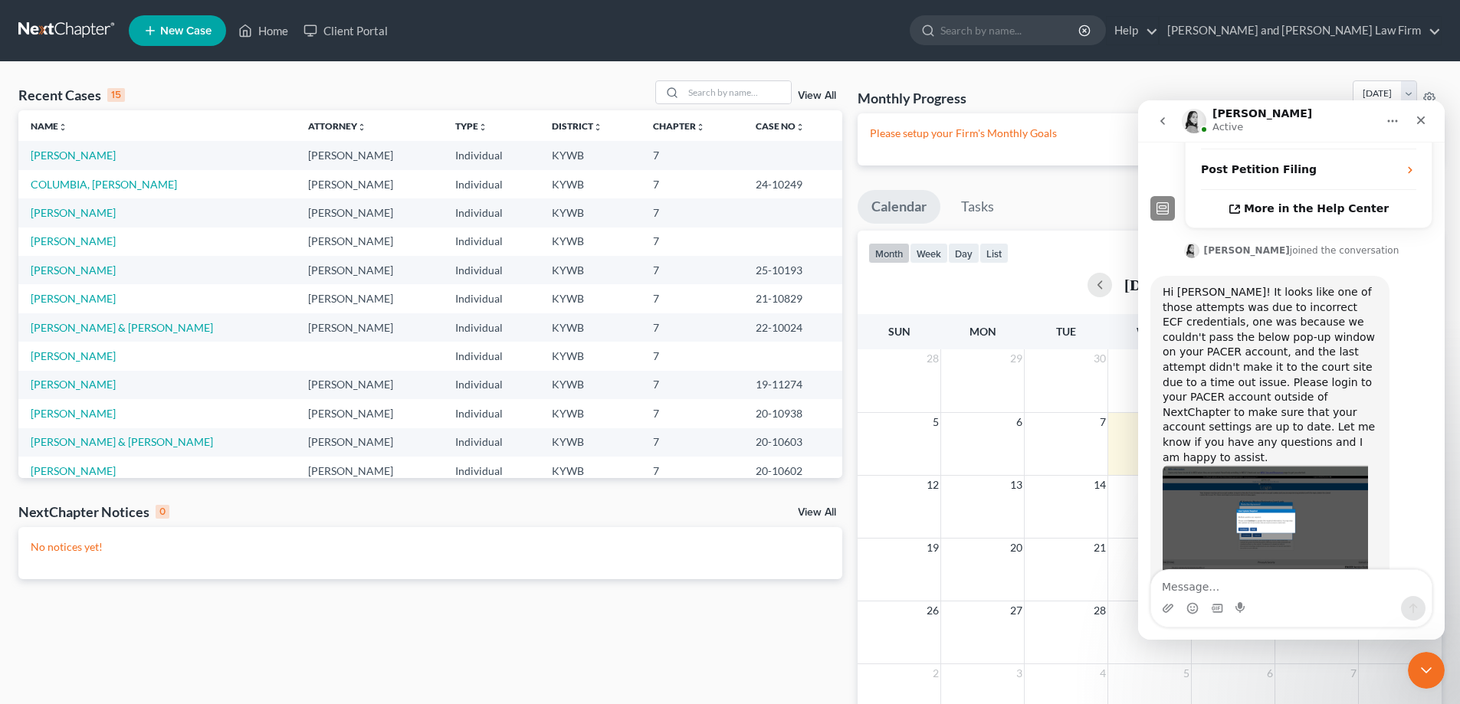
click at [1271, 465] on img "Lindsey says…" at bounding box center [1265, 520] width 205 height 110
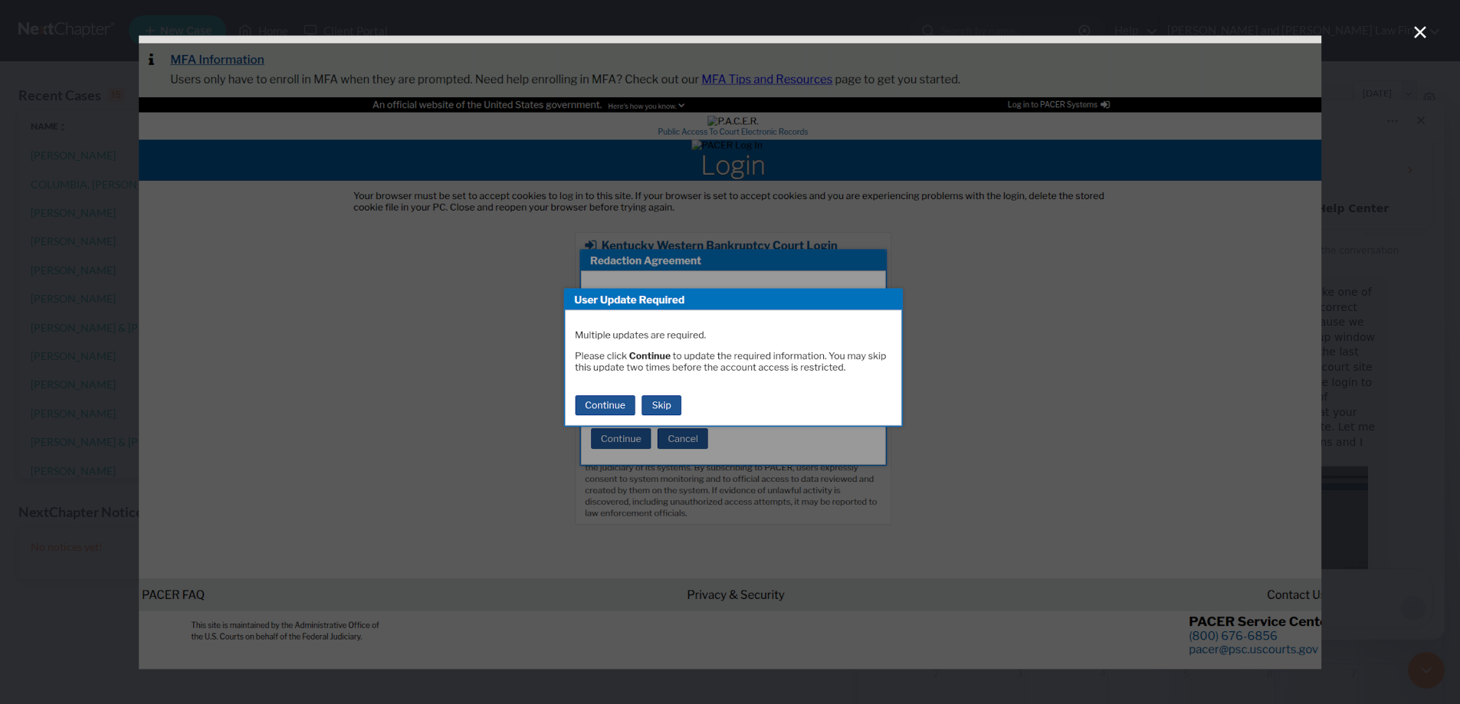
click at [747, 402] on img "Close" at bounding box center [730, 352] width 1183 height 634
